Goal: Check status: Check status

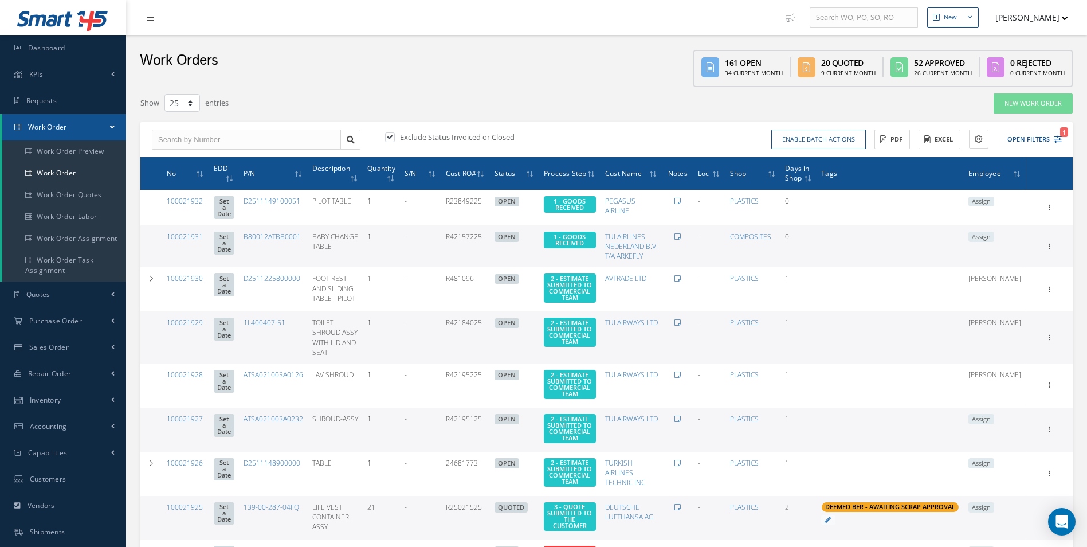
select select "25"
click at [96, 183] on link "Work Order" at bounding box center [64, 173] width 124 height 22
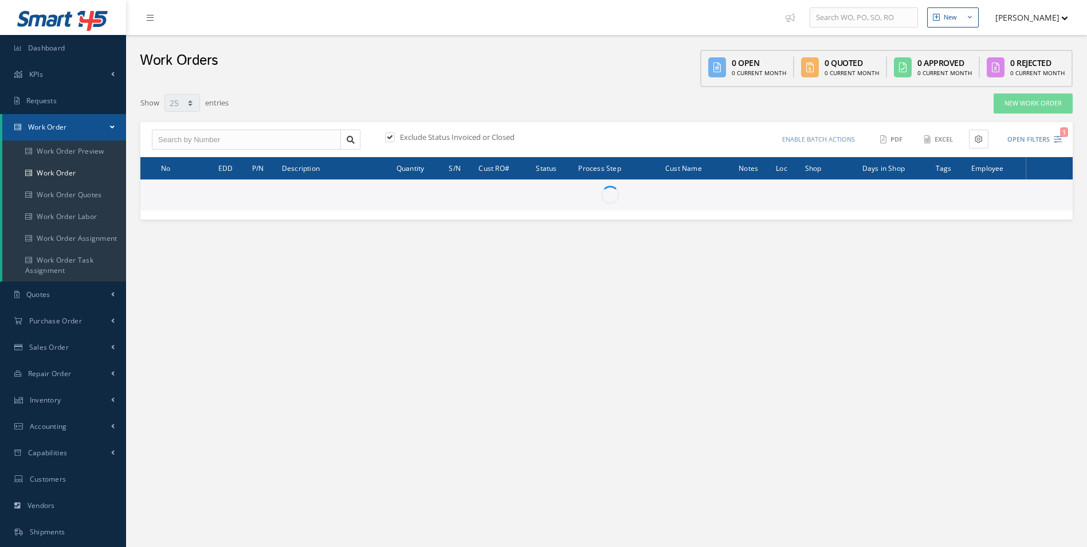
select select "25"
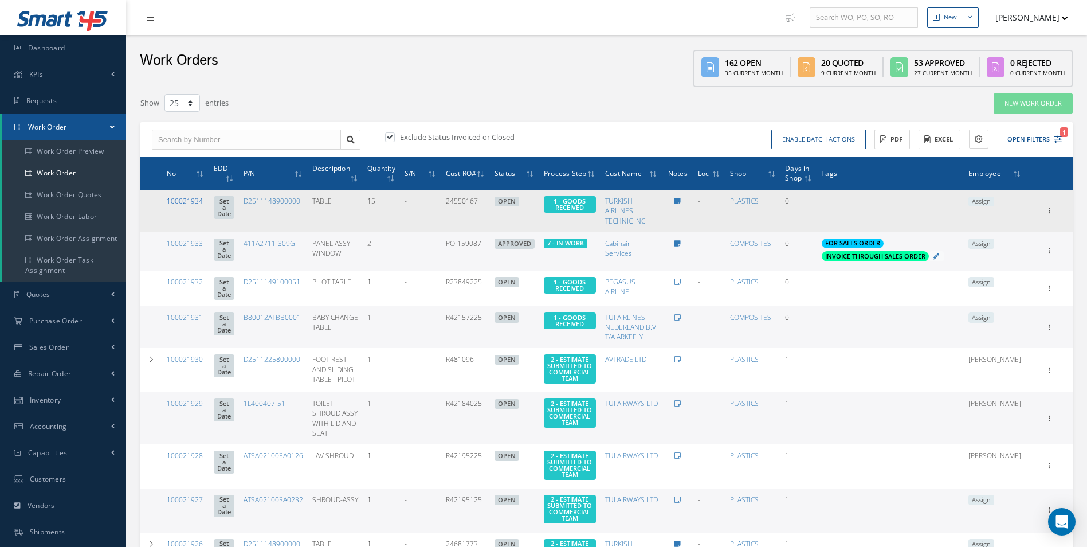
click at [185, 203] on link "100021934" at bounding box center [185, 201] width 36 height 10
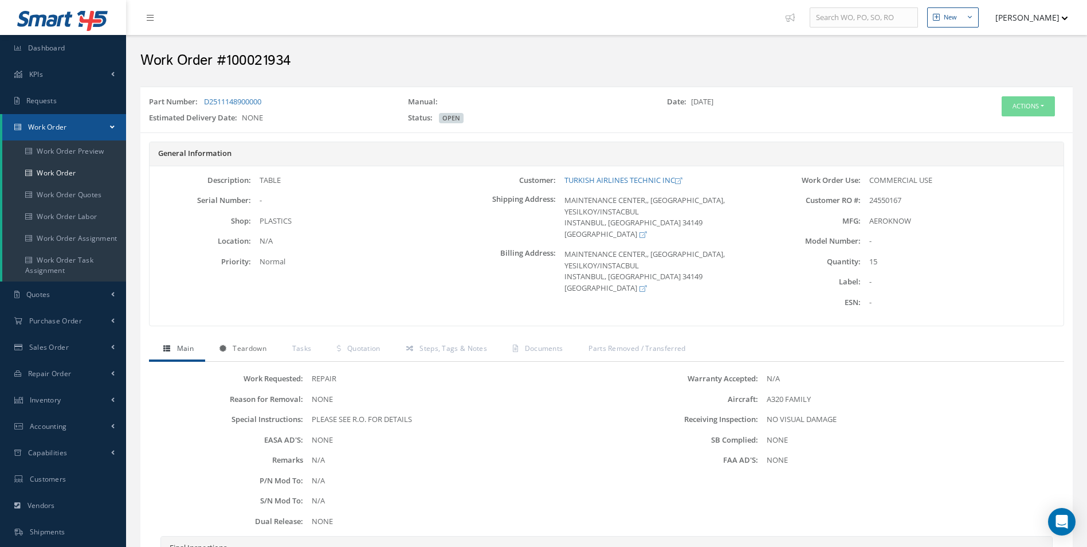
click at [265, 346] on span "Teardown" at bounding box center [249, 348] width 33 height 10
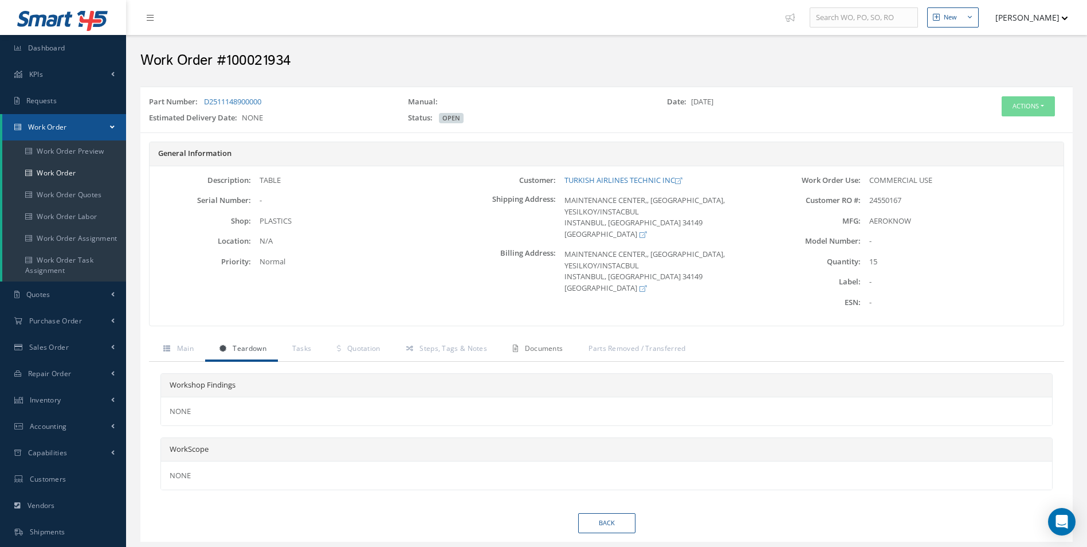
click at [534, 347] on span "Documents" at bounding box center [544, 348] width 38 height 10
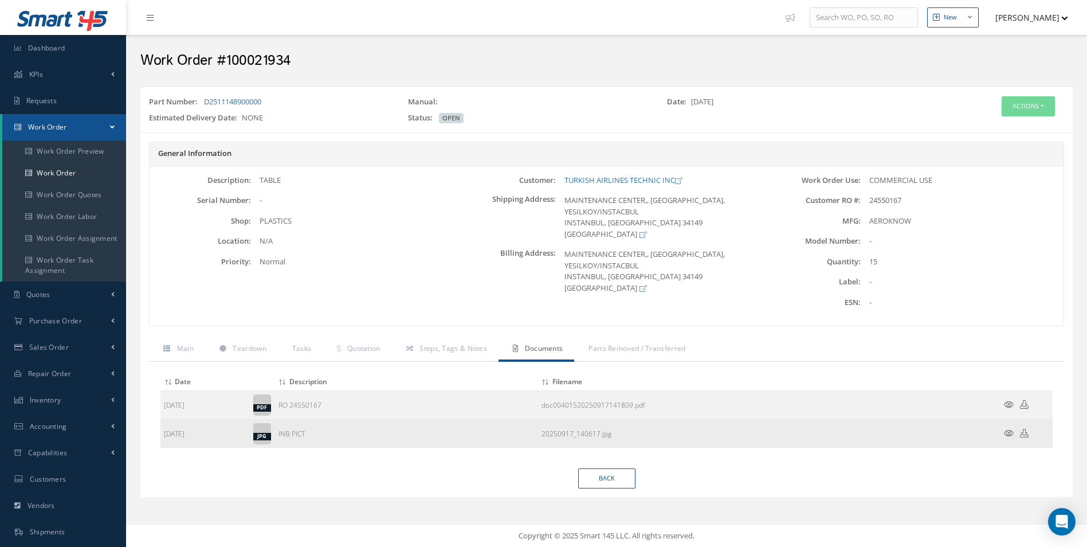
click at [1011, 432] on icon at bounding box center [1009, 433] width 10 height 9
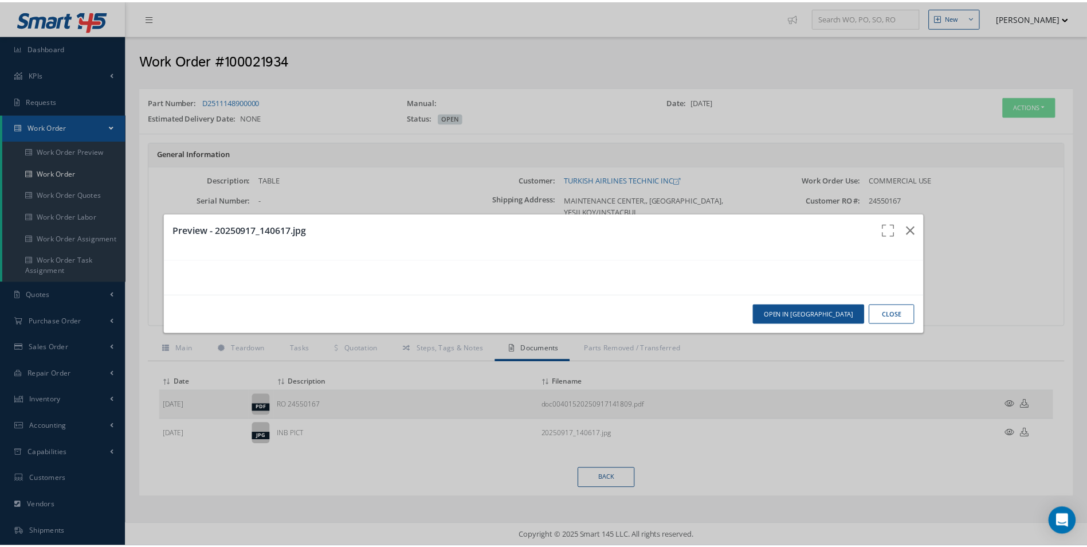
scroll to position [9, 0]
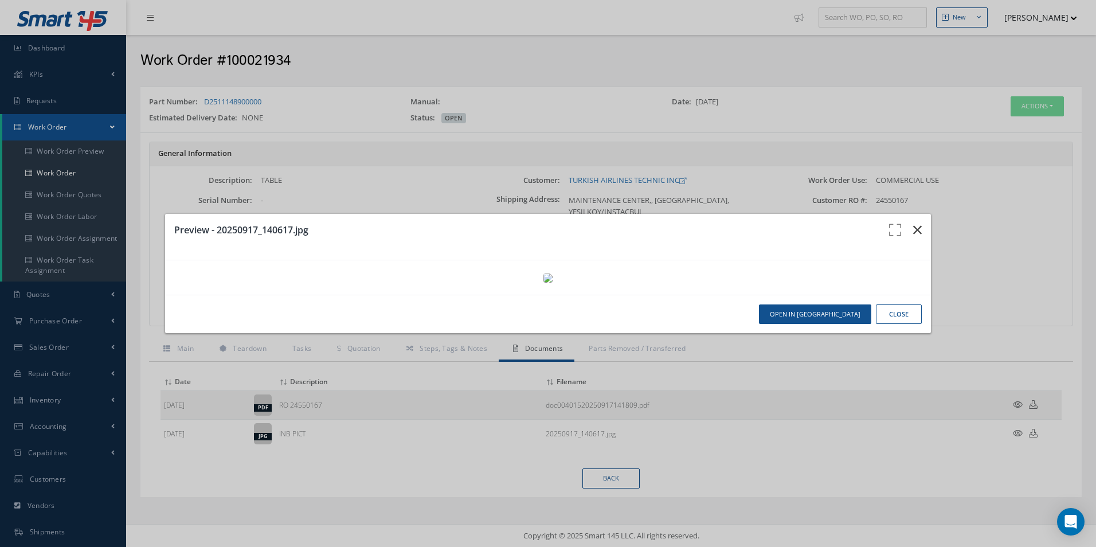
click at [913, 223] on icon "button" at bounding box center [917, 230] width 9 height 14
